Goal: Task Accomplishment & Management: Manage account settings

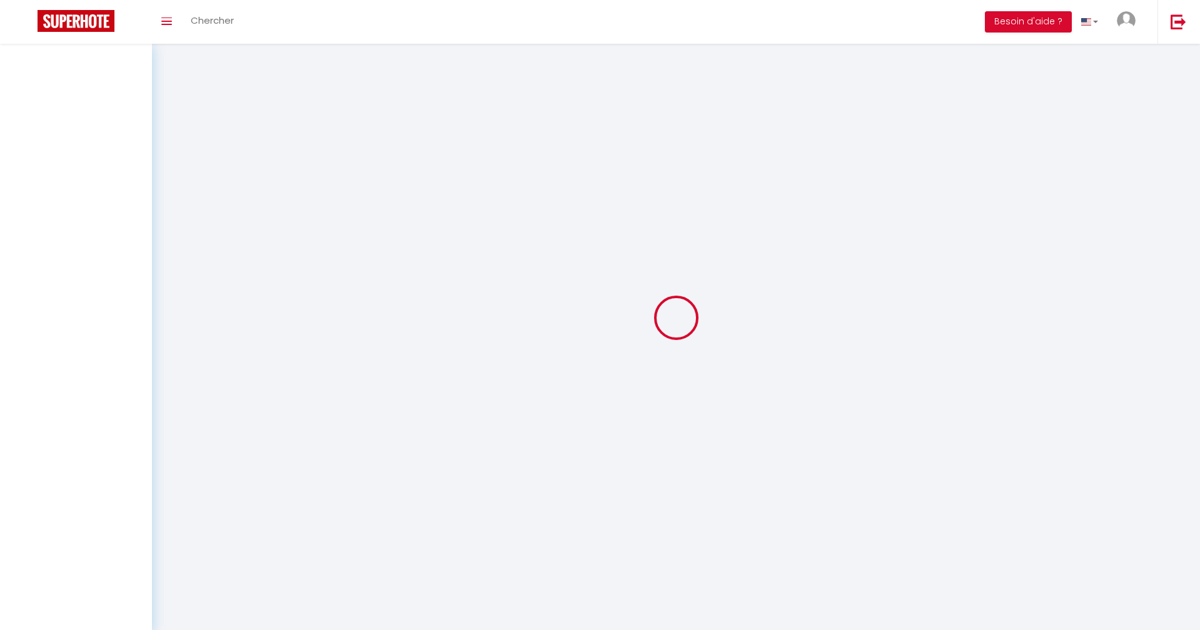
select select
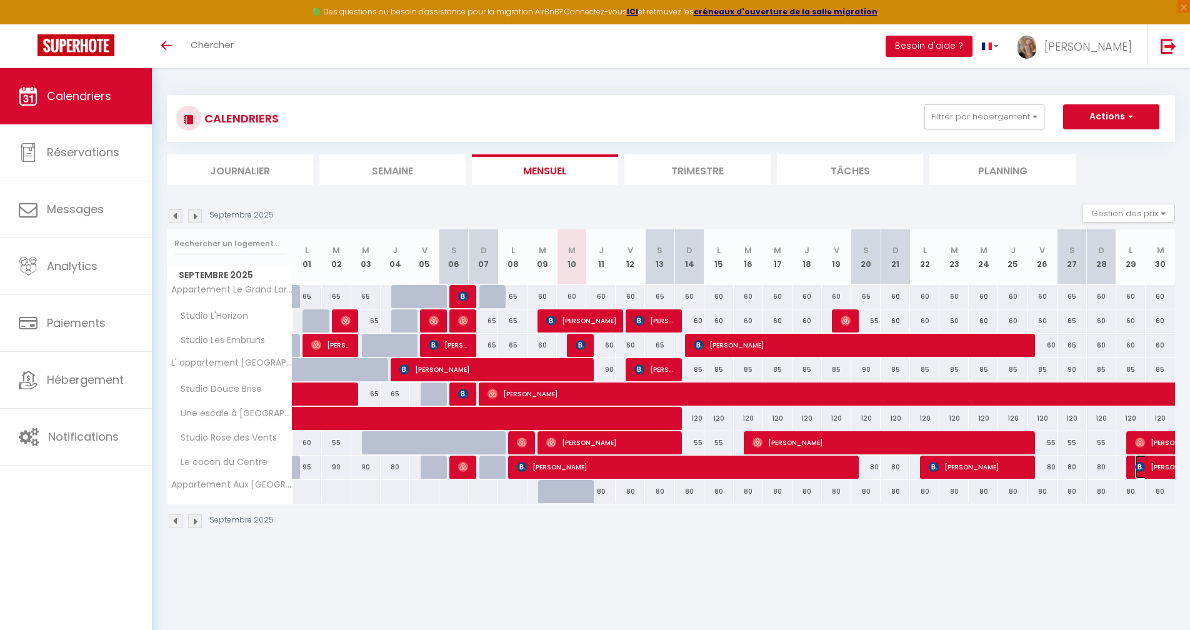
click at [1154, 468] on span "[PERSON_NAME]" at bounding box center [1164, 467] width 58 height 24
select select "OK"
select select "KO"
select select "0"
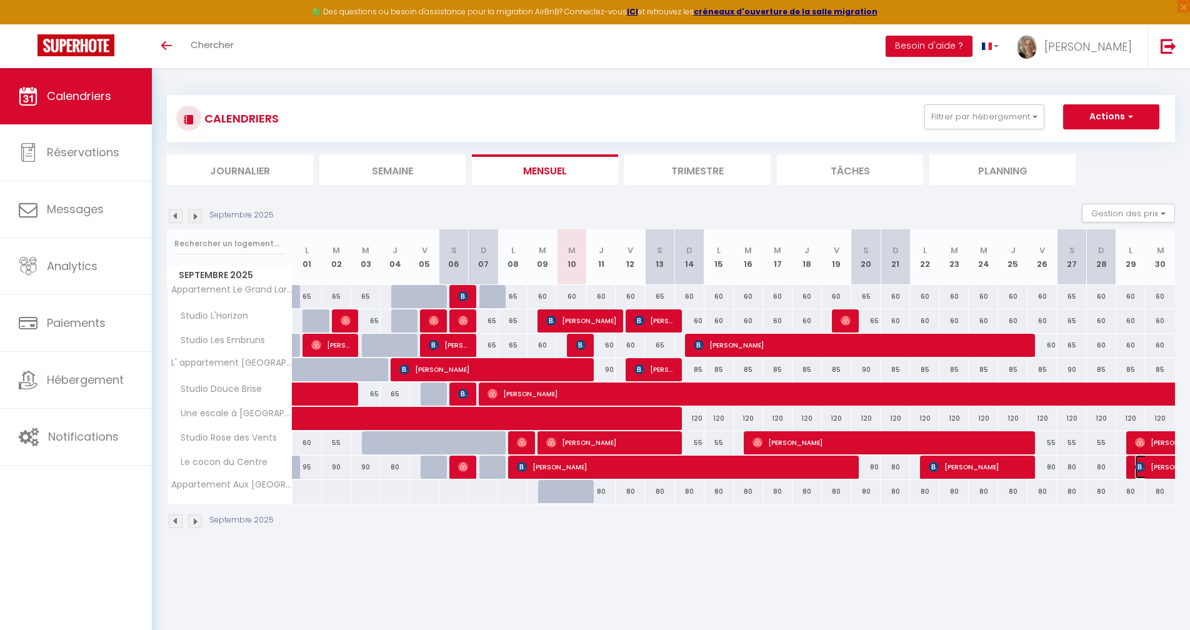
select select "1"
select select
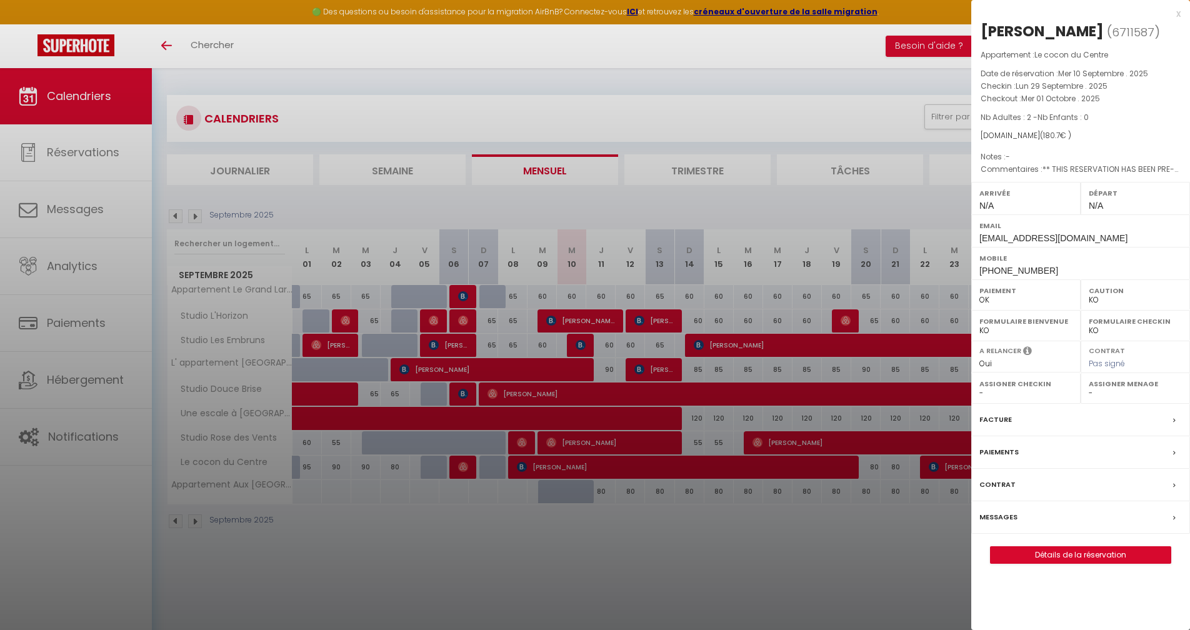
click at [756, 566] on div at bounding box center [595, 315] width 1190 height 630
